Goal: Check status: Check status

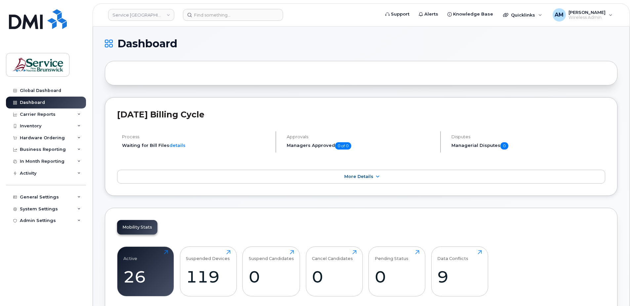
scroll to position [66, 0]
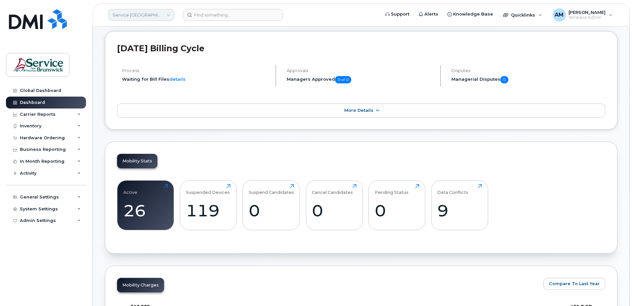
click at [151, 13] on link "Service New Brunswick (SNB)" at bounding box center [141, 15] width 66 height 12
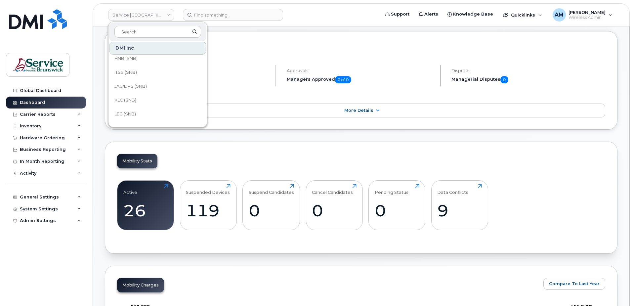
scroll to position [298, 0]
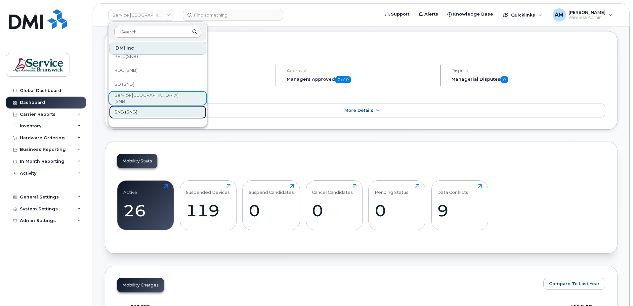
click at [148, 107] on link "SNB (SNB)" at bounding box center [157, 111] width 97 height 13
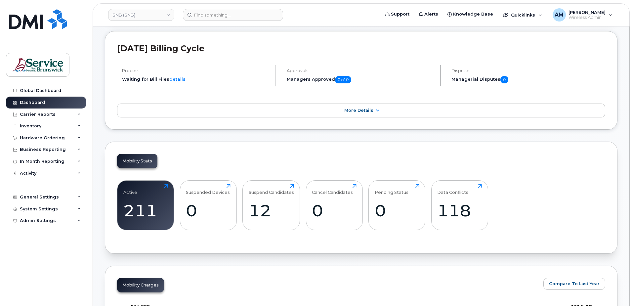
scroll to position [198, 0]
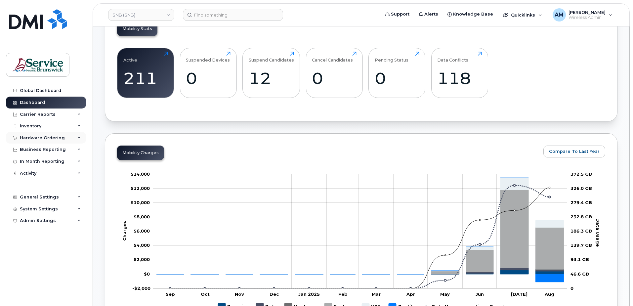
click at [45, 138] on div "Hardware Ordering" at bounding box center [42, 137] width 45 height 5
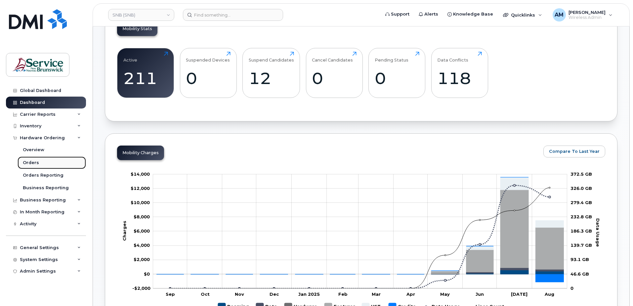
click at [39, 160] on link "Orders" at bounding box center [52, 162] width 68 height 13
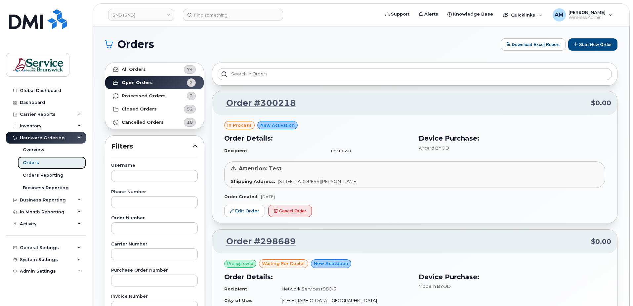
scroll to position [66, 0]
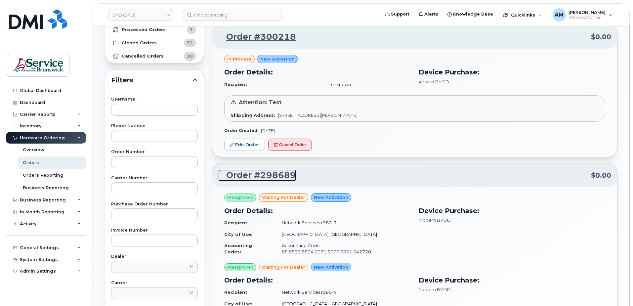
click at [277, 176] on link "Order #298689" at bounding box center [257, 175] width 78 height 12
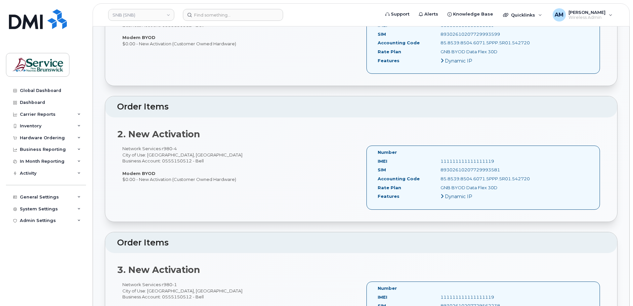
scroll to position [132, 0]
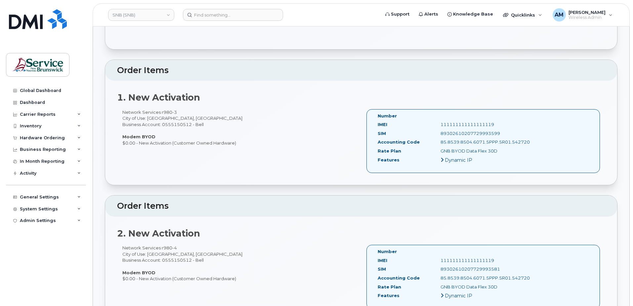
drag, startPoint x: 39, startPoint y: 289, endPoint x: 44, endPoint y: 302, distance: 13.8
click at [40, 289] on div "Global Dashboard Dashboard Carrier Reports Monthly Billing Data Daily Data Pool…" at bounding box center [47, 190] width 82 height 211
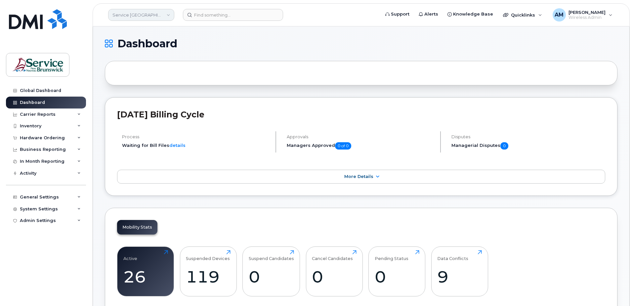
click at [143, 17] on link "Service New Brunswick (SNB)" at bounding box center [141, 15] width 66 height 12
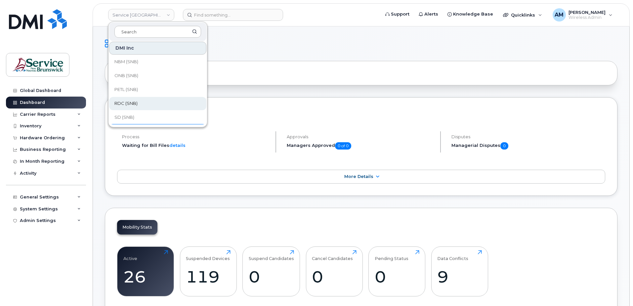
scroll to position [320, 0]
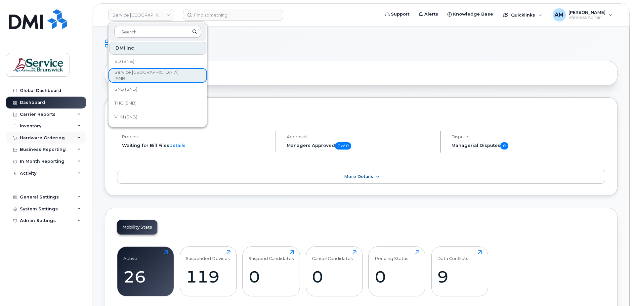
click at [44, 138] on div "Hardware Ordering" at bounding box center [42, 137] width 45 height 5
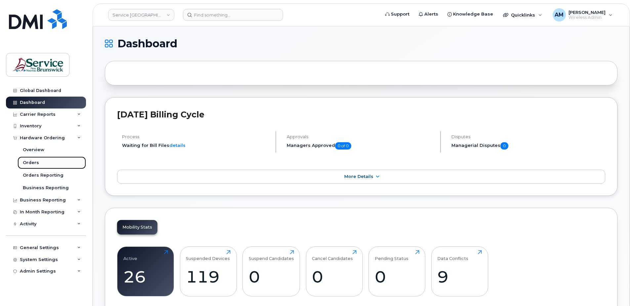
click at [35, 164] on div "Orders" at bounding box center [31, 163] width 16 height 6
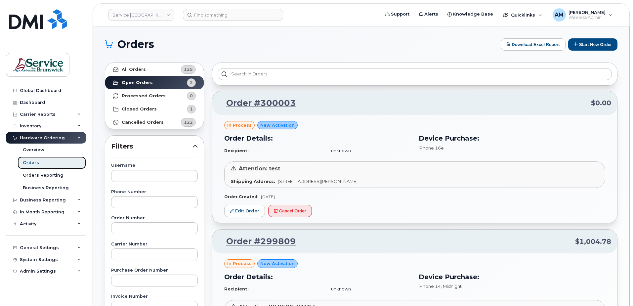
scroll to position [132, 0]
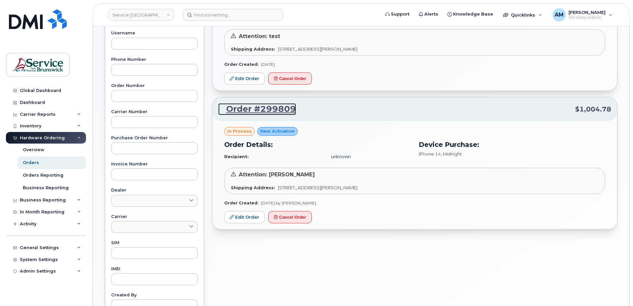
click at [281, 109] on link "Order #299809" at bounding box center [257, 109] width 78 height 12
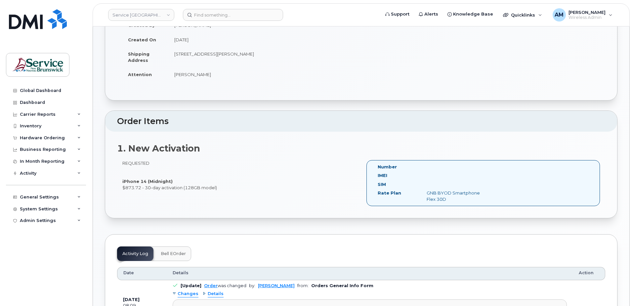
scroll to position [48, 0]
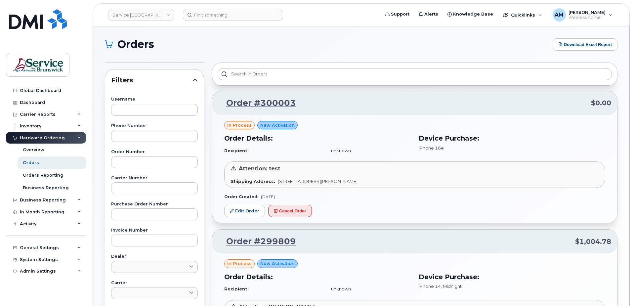
scroll to position [99, 0]
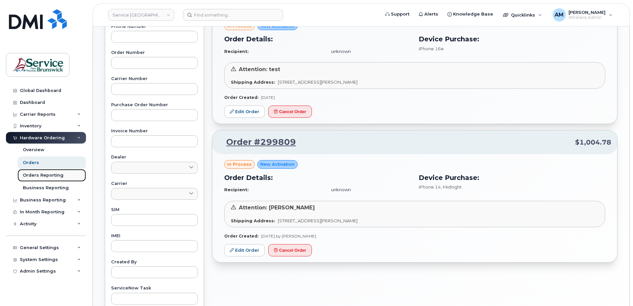
click at [42, 173] on div "Orders Reporting" at bounding box center [43, 175] width 41 height 6
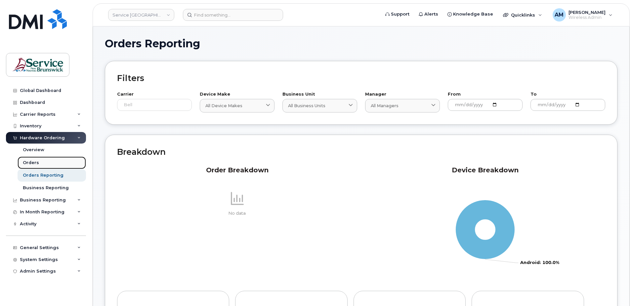
click at [35, 160] on div "Orders" at bounding box center [31, 163] width 16 height 6
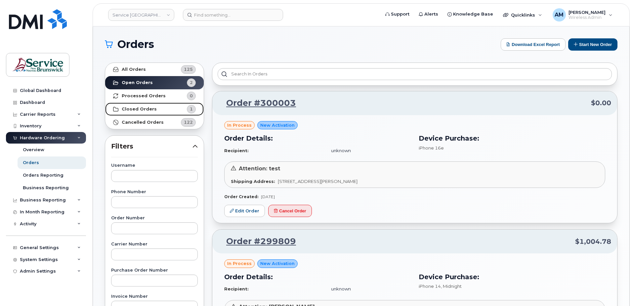
click at [156, 108] on link "Closed Orders 1" at bounding box center [154, 108] width 99 height 13
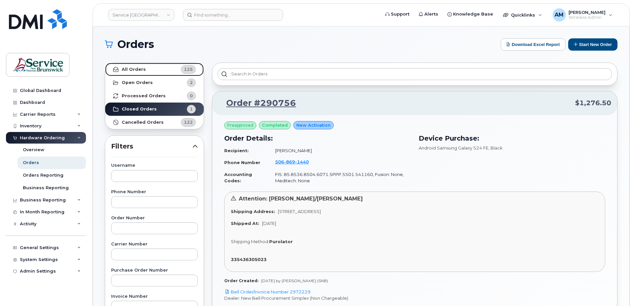
click at [145, 70] on link "All Orders 125" at bounding box center [154, 69] width 99 height 13
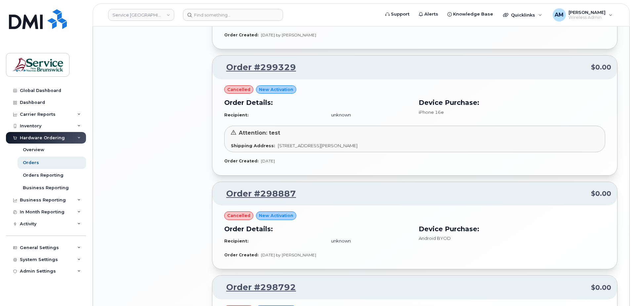
scroll to position [903, 0]
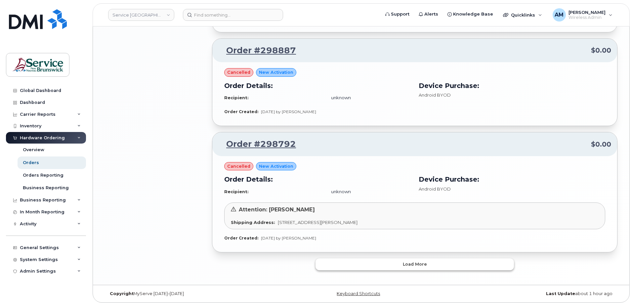
click at [417, 266] on span "Load more" at bounding box center [415, 264] width 24 height 6
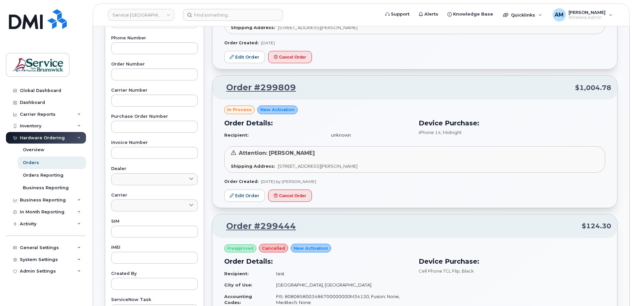
scroll to position [0, 0]
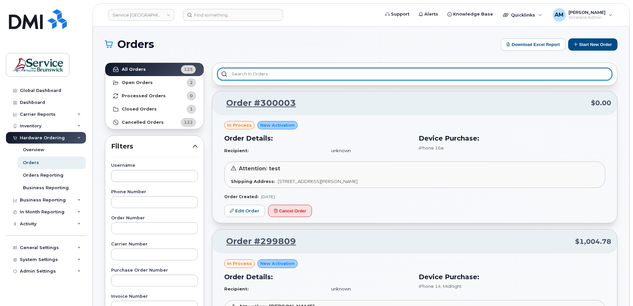
click at [290, 75] on input "text" at bounding box center [415, 74] width 394 height 12
type input "m"
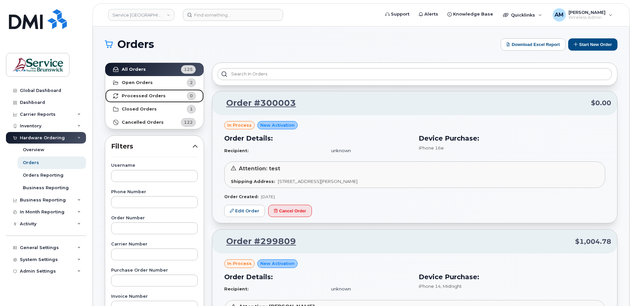
click at [165, 97] on link "Processed Orders 0" at bounding box center [154, 95] width 99 height 13
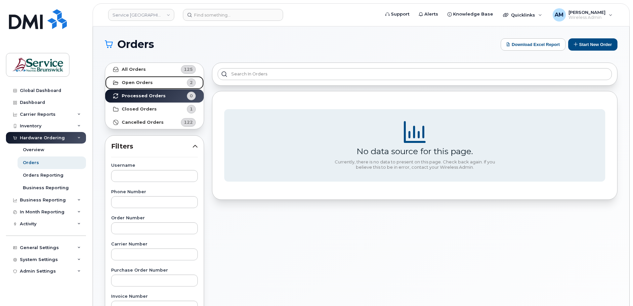
click at [150, 80] on link "Open Orders 2" at bounding box center [154, 82] width 99 height 13
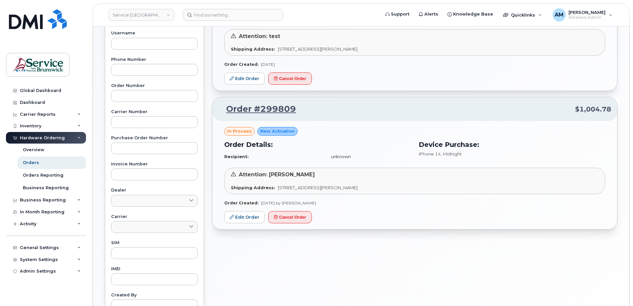
scroll to position [165, 0]
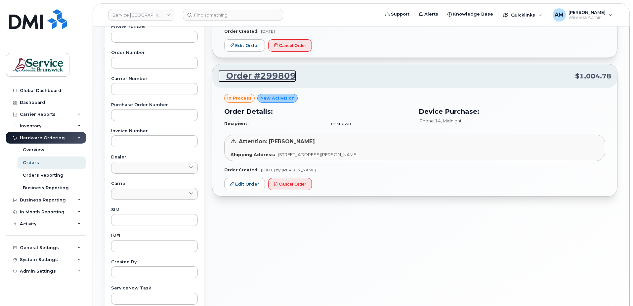
click at [281, 74] on link "Order #299809" at bounding box center [257, 76] width 78 height 12
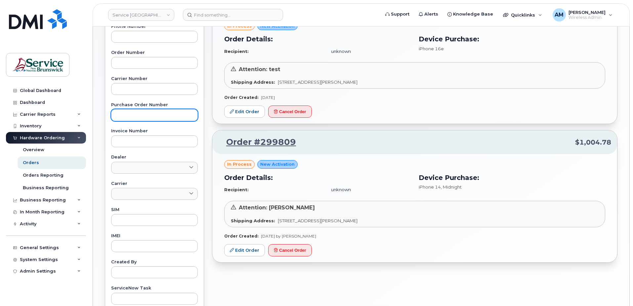
scroll to position [165, 0]
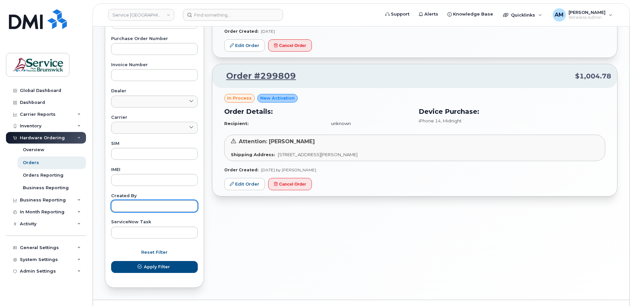
click at [156, 210] on input "text" at bounding box center [154, 206] width 87 height 12
type input "[PERSON_NAME]"
click at [111, 261] on button "Apply Filter" at bounding box center [154, 267] width 87 height 12
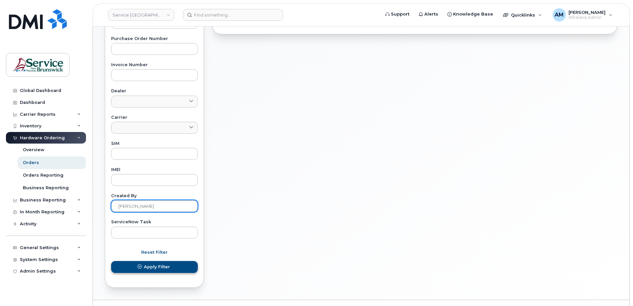
scroll to position [180, 0]
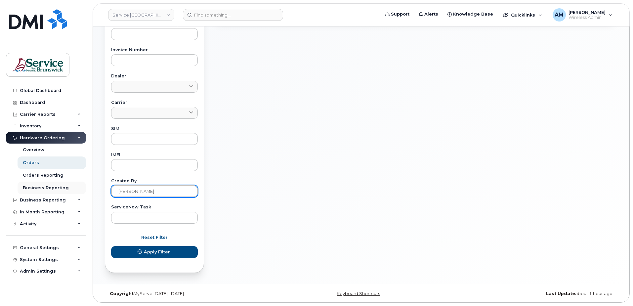
drag, startPoint x: 169, startPoint y: 193, endPoint x: 57, endPoint y: 189, distance: 112.1
click at [93, 189] on div "Service New Brunswick (SNB) Support Alerts Knowledge Base Quicklinks Suspend / …" at bounding box center [361, 65] width 536 height 438
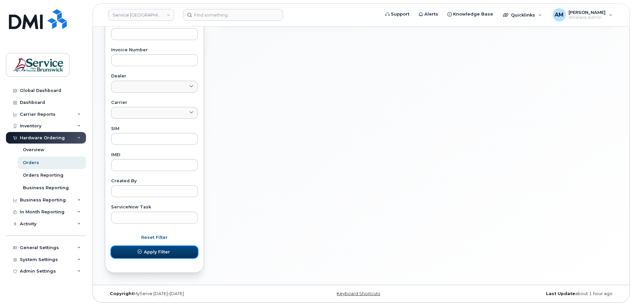
click at [160, 253] on span "Apply Filter" at bounding box center [157, 252] width 26 height 6
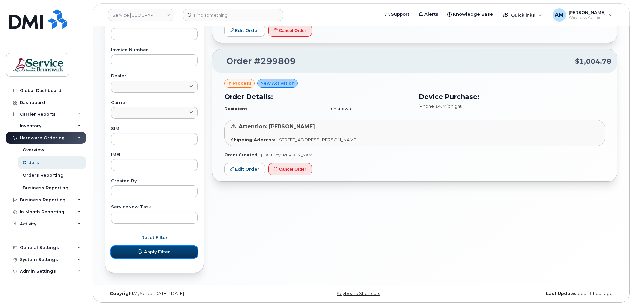
scroll to position [0, 0]
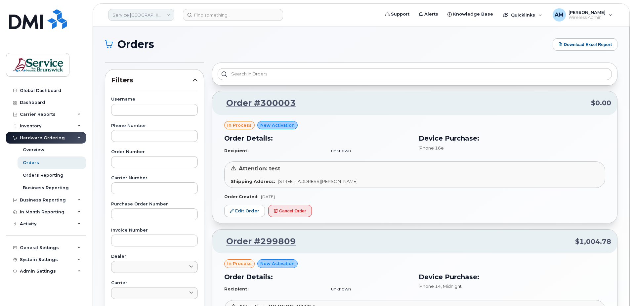
click at [146, 14] on link "Service [GEOGRAPHIC_DATA] (SNB)" at bounding box center [141, 15] width 66 height 12
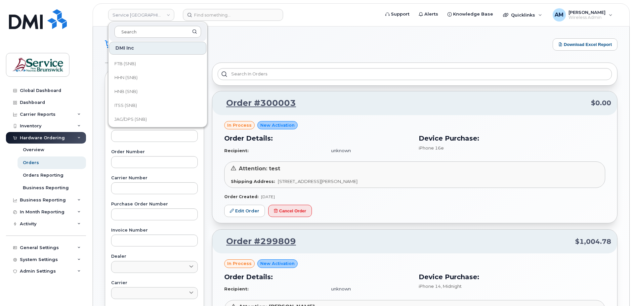
scroll to position [320, 0]
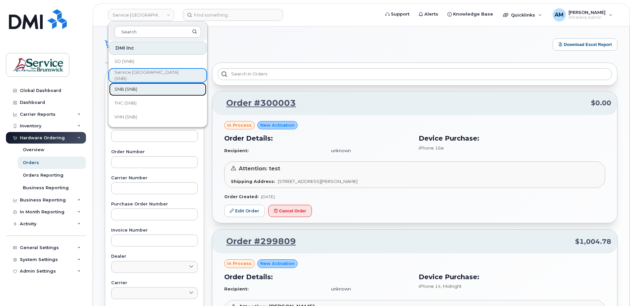
click at [147, 86] on link "SNB (SNB)" at bounding box center [157, 89] width 97 height 13
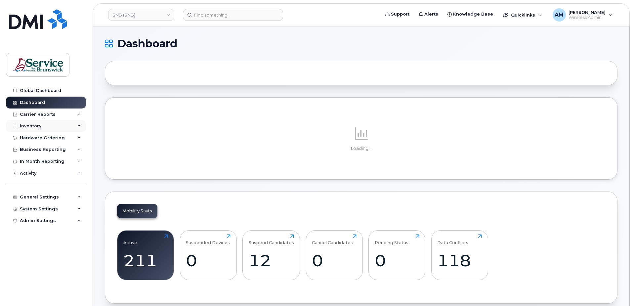
click at [36, 124] on div "Inventory" at bounding box center [30, 125] width 21 height 5
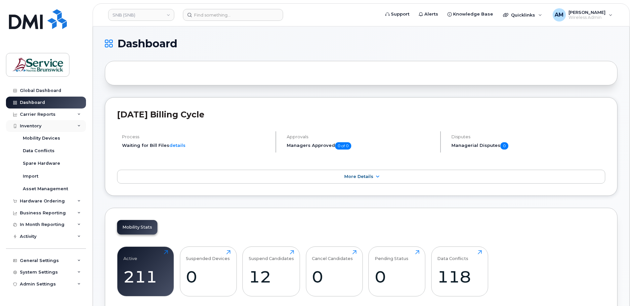
click at [36, 126] on div "Inventory" at bounding box center [30, 125] width 21 height 5
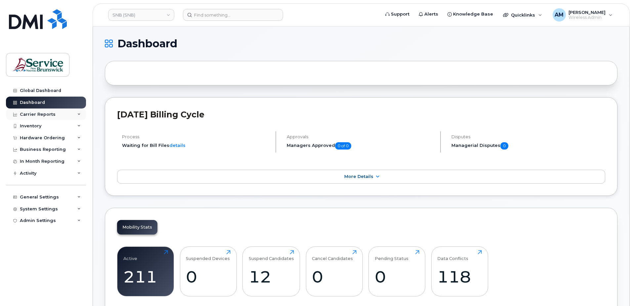
click at [50, 113] on div "Carrier Reports" at bounding box center [38, 114] width 36 height 5
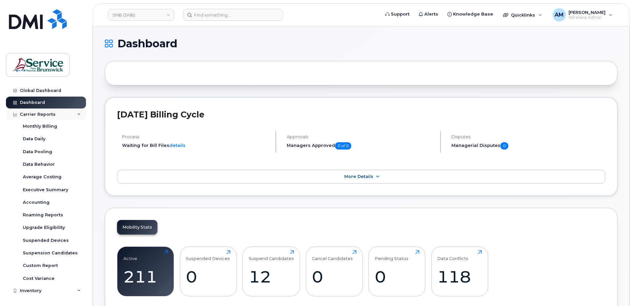
click at [49, 113] on div "Carrier Reports" at bounding box center [38, 114] width 36 height 5
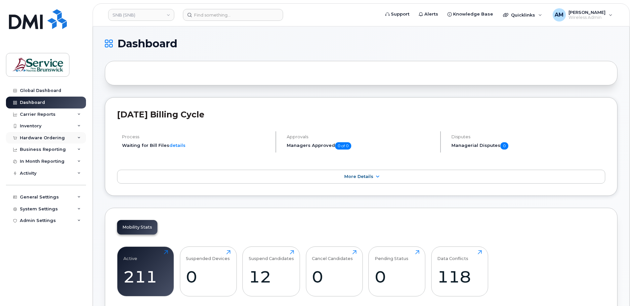
click at [46, 138] on div "Hardware Ordering" at bounding box center [42, 137] width 45 height 5
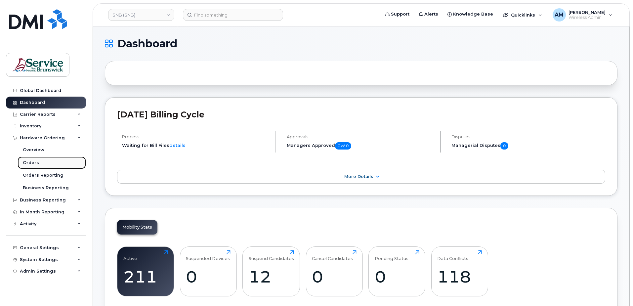
click at [34, 164] on div "Orders" at bounding box center [31, 163] width 16 height 6
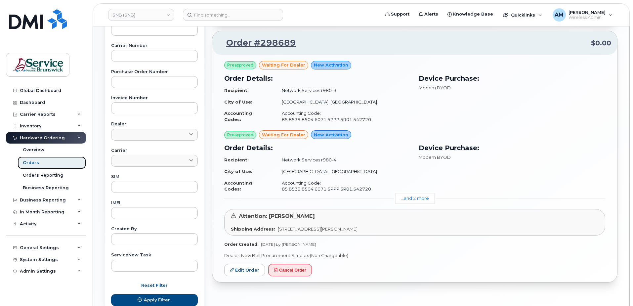
scroll to position [132, 0]
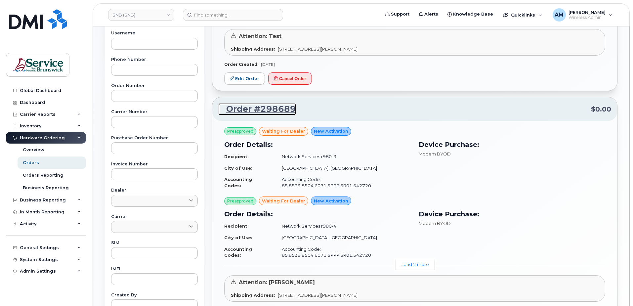
click at [277, 108] on link "Order #298689" at bounding box center [257, 109] width 78 height 12
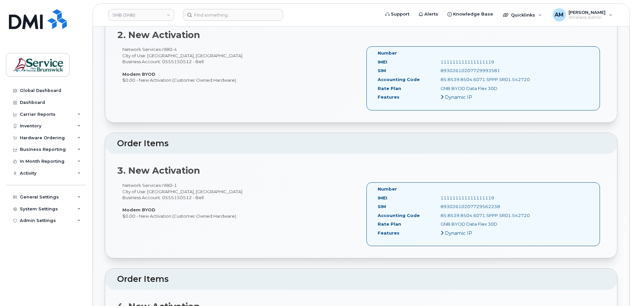
scroll to position [298, 0]
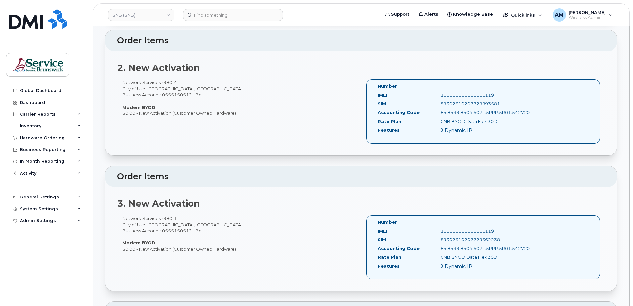
click at [441, 130] on icon at bounding box center [441, 129] width 3 height 5
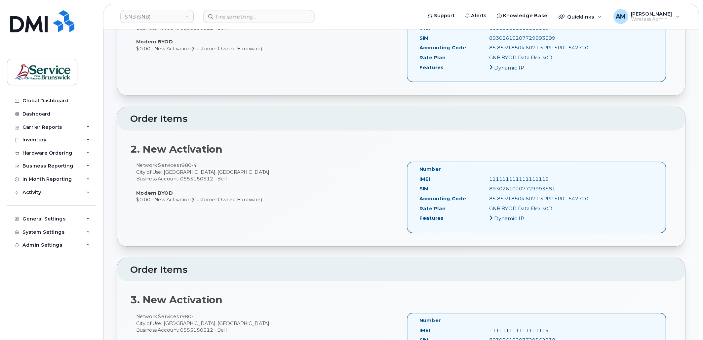
scroll to position [132, 0]
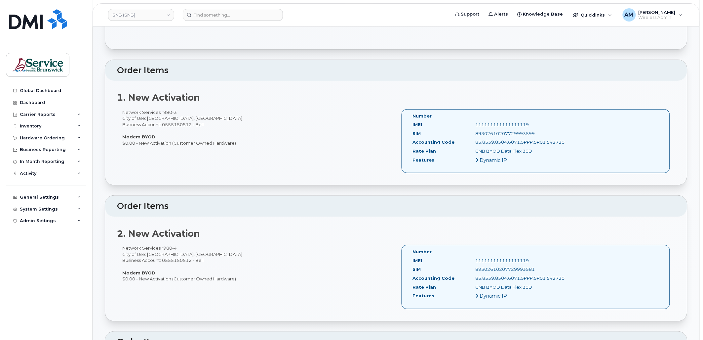
drag, startPoint x: 20, startPoint y: 285, endPoint x: 27, endPoint y: 278, distance: 10.1
click at [20, 285] on div "Global Dashboard Dashboard Carrier Reports Monthly Billing Data Daily Data Pool…" at bounding box center [47, 207] width 82 height 245
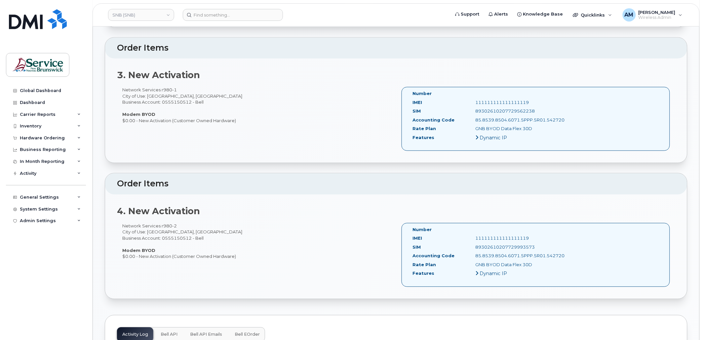
scroll to position [352, 0]
